Goal: Task Accomplishment & Management: Use online tool/utility

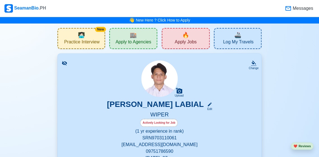
click at [301, 10] on span "Messages" at bounding box center [303, 8] width 22 height 7
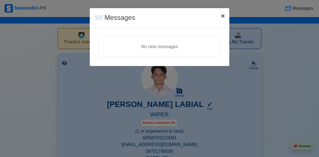
click at [217, 20] on button "× Close" at bounding box center [223, 16] width 13 height 16
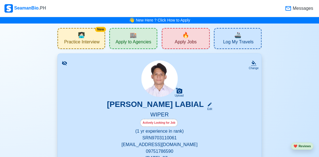
click at [299, 10] on span "Messages" at bounding box center [303, 8] width 22 height 7
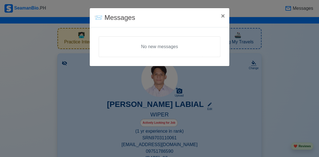
click at [19, 56] on div "📨 Messages × Close No new messages" at bounding box center [159, 78] width 319 height 157
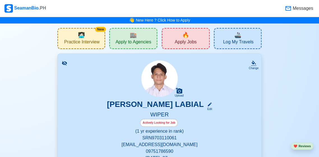
click at [199, 44] on div "🔥 Apply Jobs" at bounding box center [186, 38] width 48 height 21
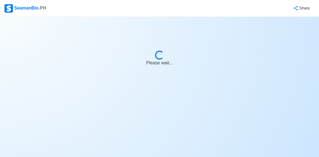
select select "Wiper"
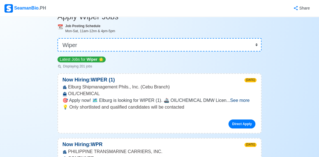
scroll to position [31, 0]
click at [29, 10] on div "SeamanBio .PH" at bounding box center [25, 8] width 42 height 8
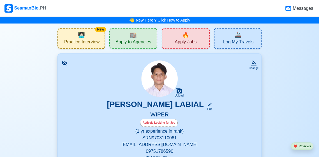
click at [122, 40] on span "Apply to Agencies" at bounding box center [134, 42] width 36 height 7
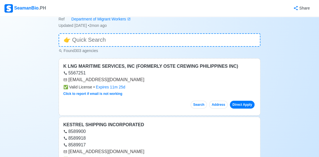
scroll to position [24, 0]
click at [29, 9] on div "SeamanBio .PH" at bounding box center [25, 8] width 42 height 8
